Goal: Task Accomplishment & Management: Use online tool/utility

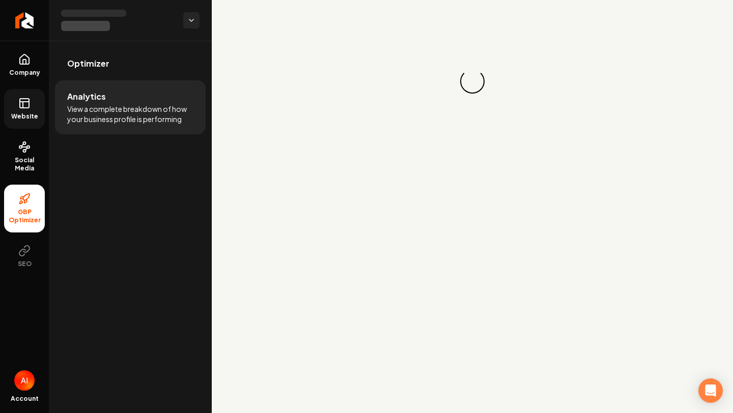
click at [17, 111] on link "Website" at bounding box center [24, 109] width 41 height 40
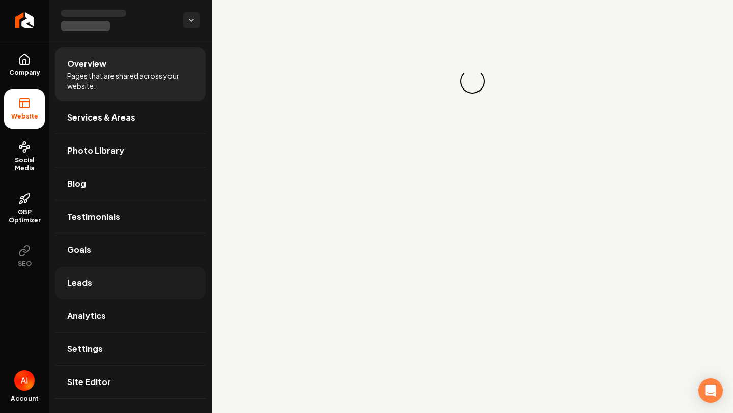
click at [138, 282] on link "Leads" at bounding box center [130, 283] width 151 height 33
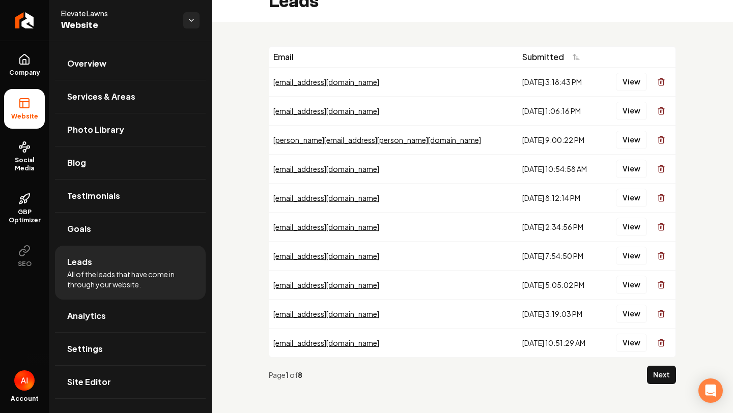
scroll to position [22, 0]
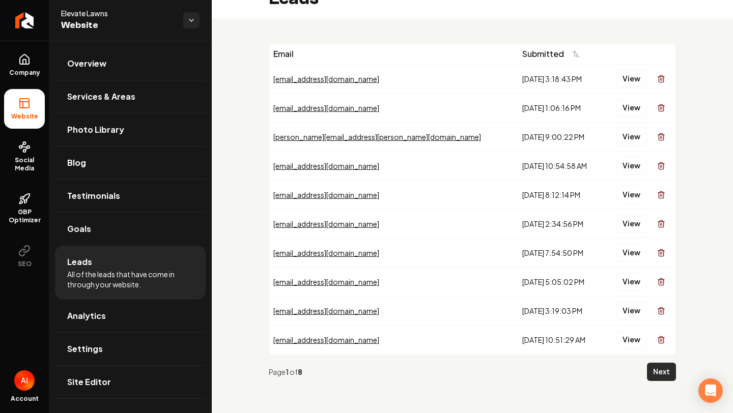
click at [655, 372] on button "Next" at bounding box center [661, 372] width 29 height 18
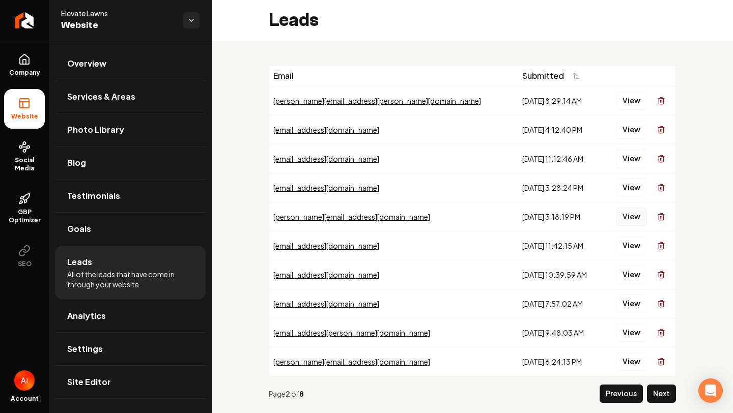
click at [638, 218] on button "View" at bounding box center [631, 217] width 31 height 18
click at [635, 309] on button "View" at bounding box center [631, 304] width 31 height 18
click at [627, 356] on button "View" at bounding box center [631, 362] width 31 height 18
click at [660, 398] on button "Next" at bounding box center [661, 394] width 29 height 18
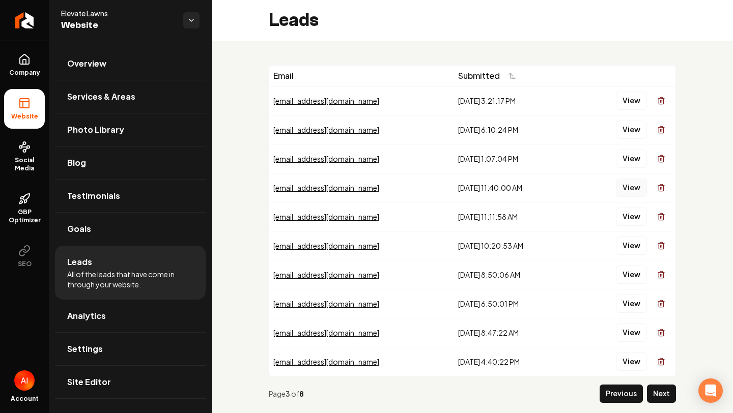
click at [617, 188] on button "View" at bounding box center [631, 188] width 31 height 18
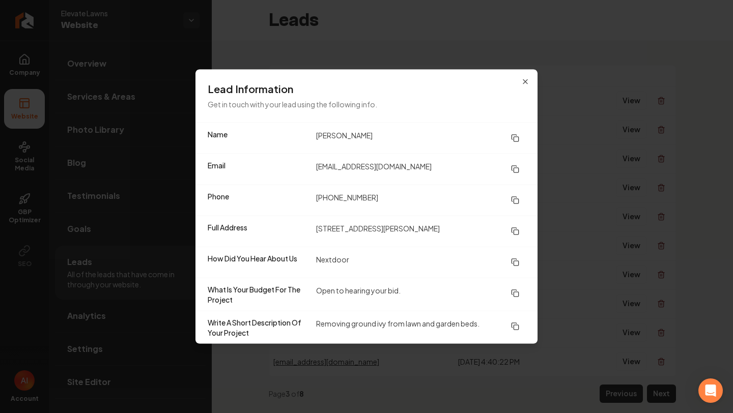
drag, startPoint x: 317, startPoint y: 232, endPoint x: 473, endPoint y: 227, distance: 156.3
click at [475, 230] on dd "1435 Hamline Ave N, St. Paul MN 55108" at bounding box center [420, 231] width 209 height 18
copy dd "1435 Hamline Ave N, St. Paul MN 55108"
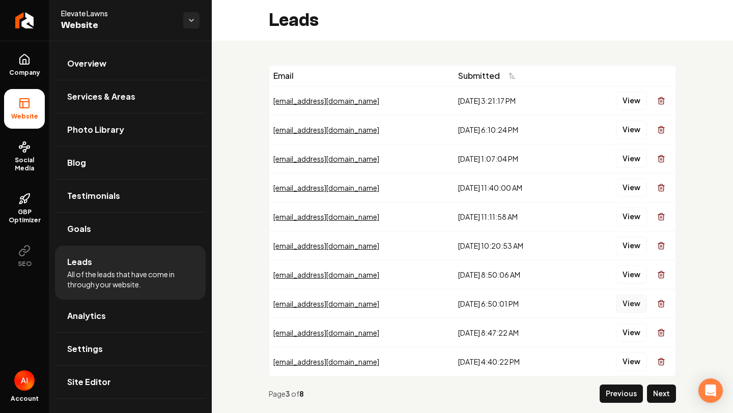
click at [637, 307] on button "View" at bounding box center [631, 304] width 31 height 18
click at [618, 331] on button "View" at bounding box center [631, 333] width 31 height 18
click at [627, 278] on button "View" at bounding box center [631, 275] width 31 height 18
click at [637, 361] on button "View" at bounding box center [631, 362] width 31 height 18
click at [660, 401] on button "Next" at bounding box center [661, 394] width 29 height 18
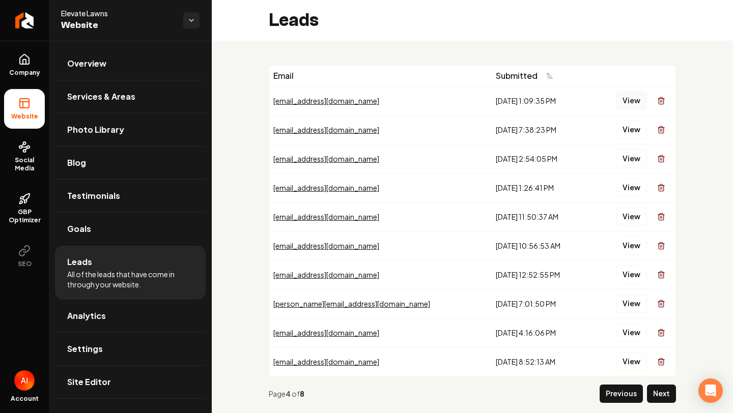
click at [629, 103] on button "View" at bounding box center [631, 101] width 31 height 18
click at [628, 127] on button "View" at bounding box center [631, 130] width 31 height 18
click at [637, 150] on button "View" at bounding box center [631, 159] width 31 height 18
